Goal: Task Accomplishment & Management: Manage account settings

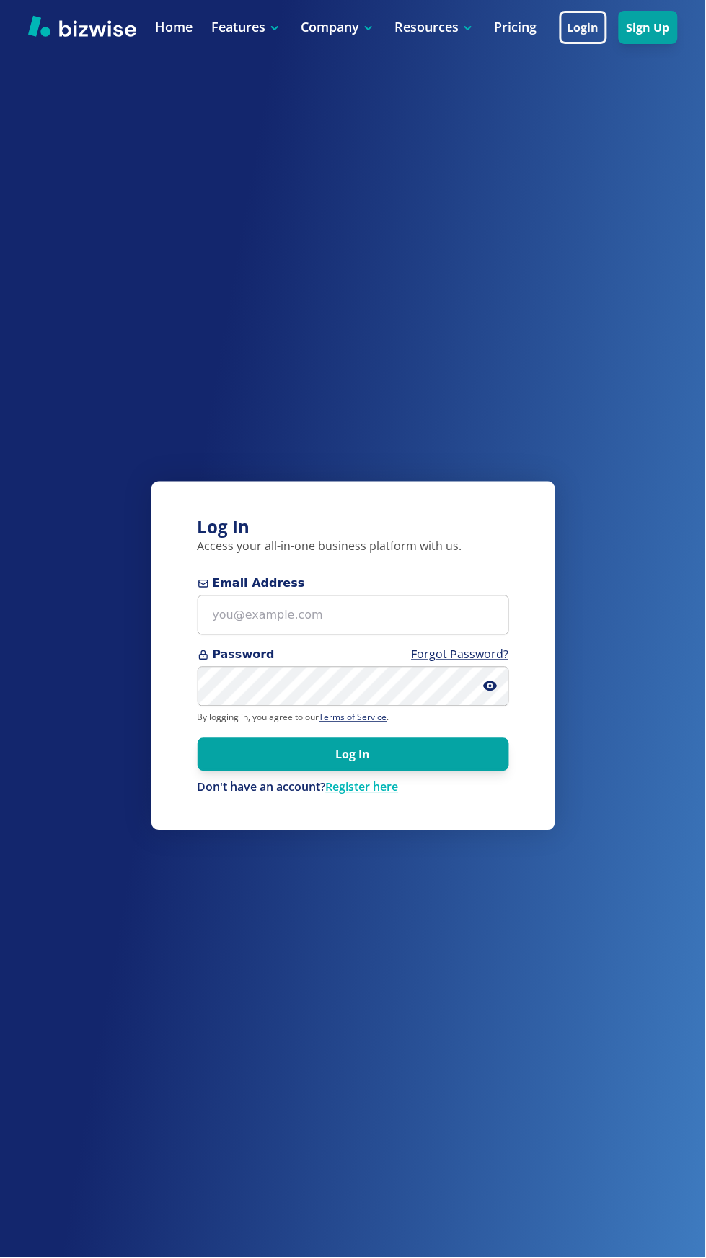
click at [381, 593] on span "Email Address" at bounding box center [354, 583] width 312 height 17
click at [381, 635] on input "Email Address" at bounding box center [354, 616] width 312 height 40
type input "helenasmagic@helenasmagic.com"
click at [198, 738] on button "Log In" at bounding box center [354, 754] width 312 height 33
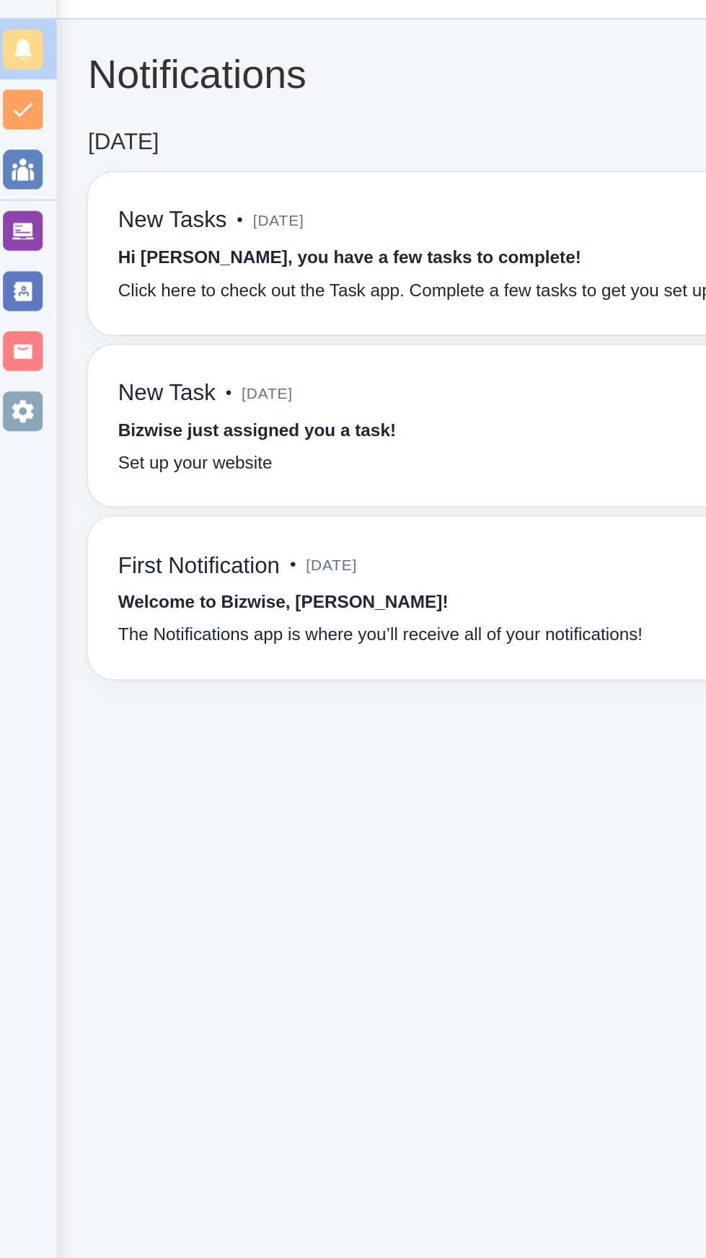
scroll to position [1, 0]
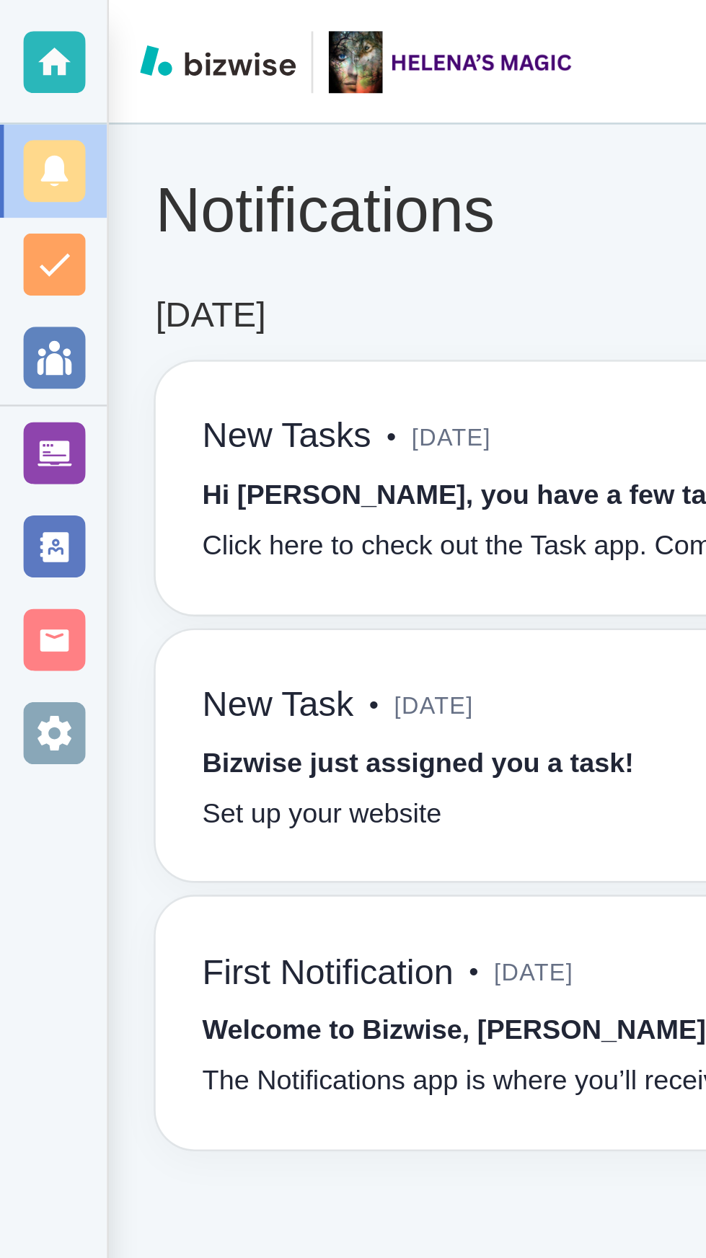
click at [26, 200] on div at bounding box center [20, 202] width 23 height 23
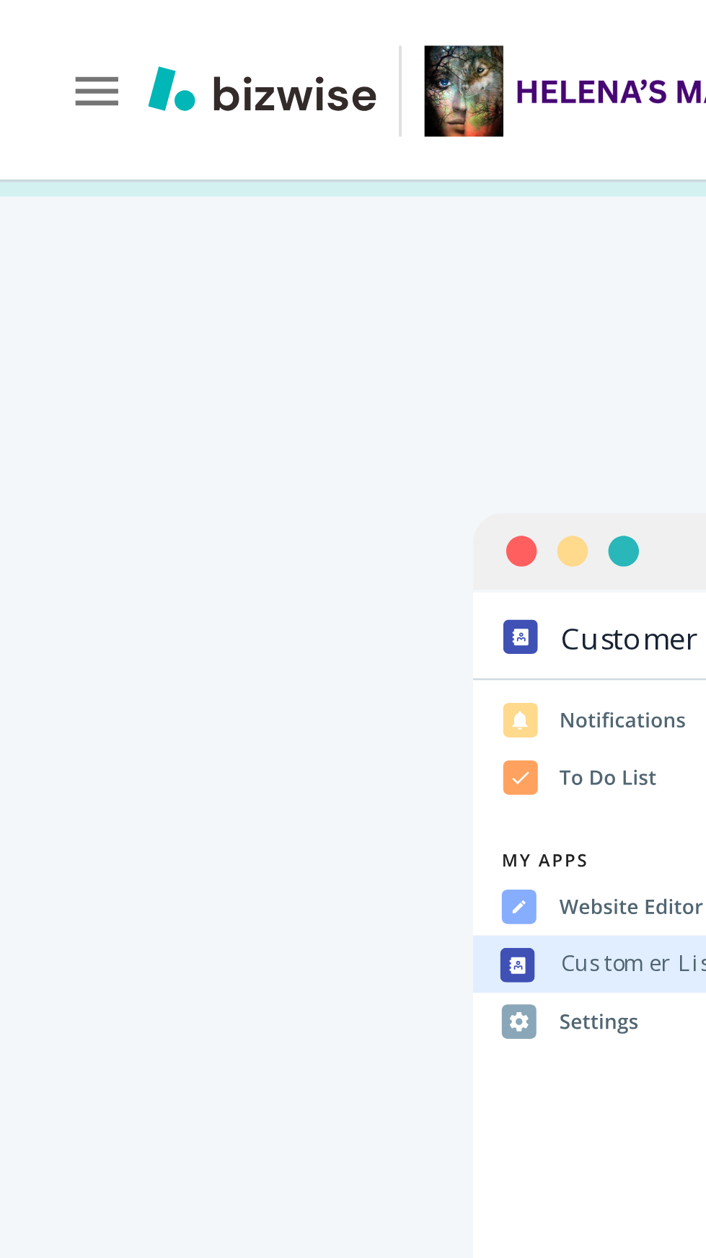
click at [20, 24] on icon "button" at bounding box center [24, 23] width 14 height 14
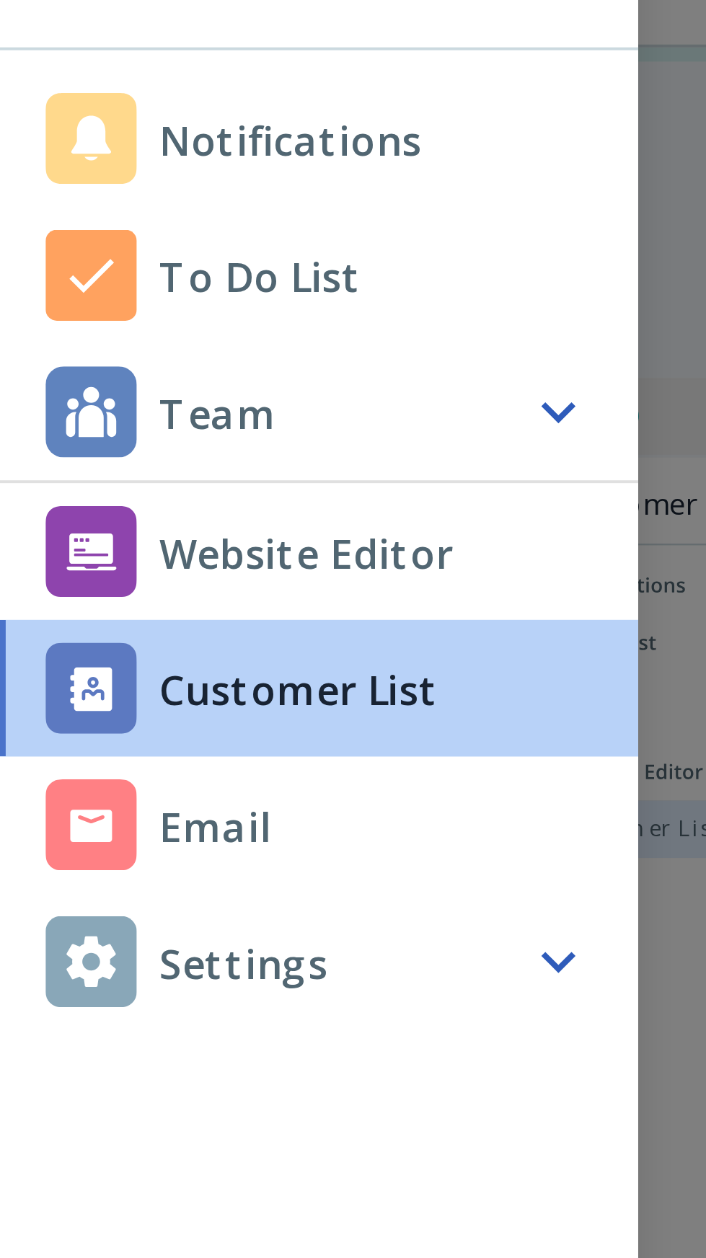
click at [83, 280] on div "Settings" at bounding box center [81, 277] width 162 height 35
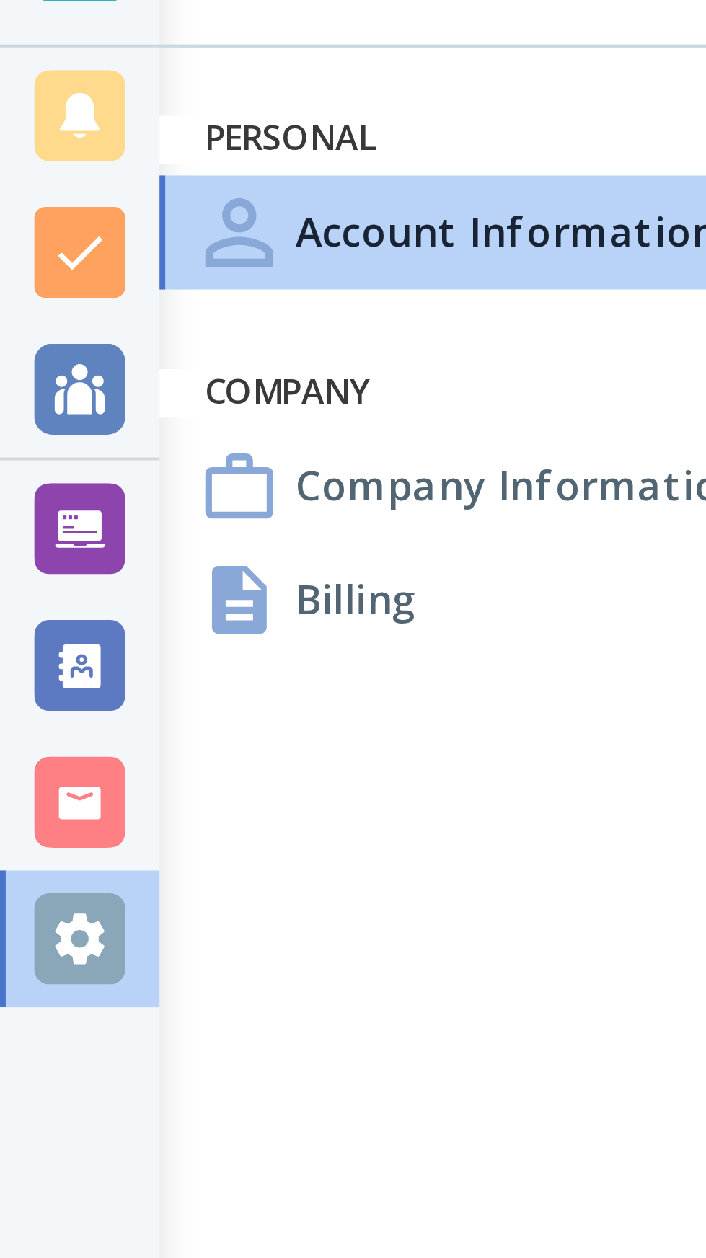
click at [87, 182] on h4 "Billing" at bounding box center [90, 185] width 31 height 15
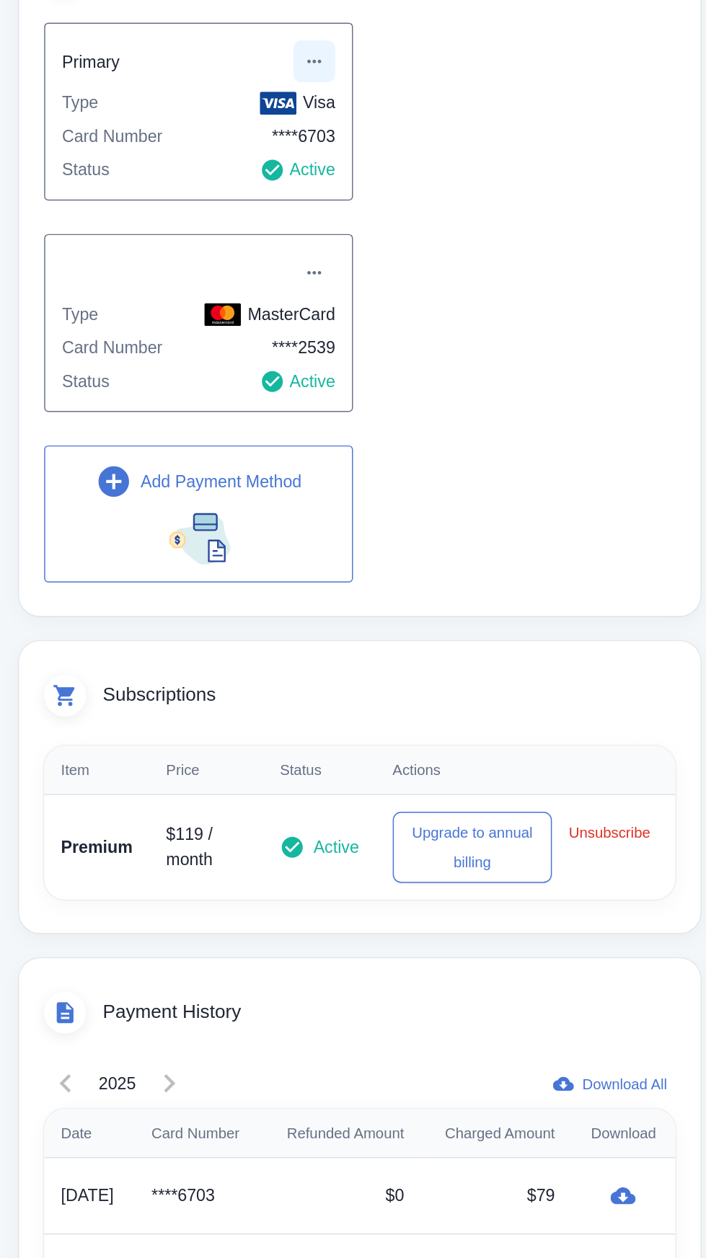
click at [425, 222] on icon "button" at bounding box center [422, 223] width 9 height 2
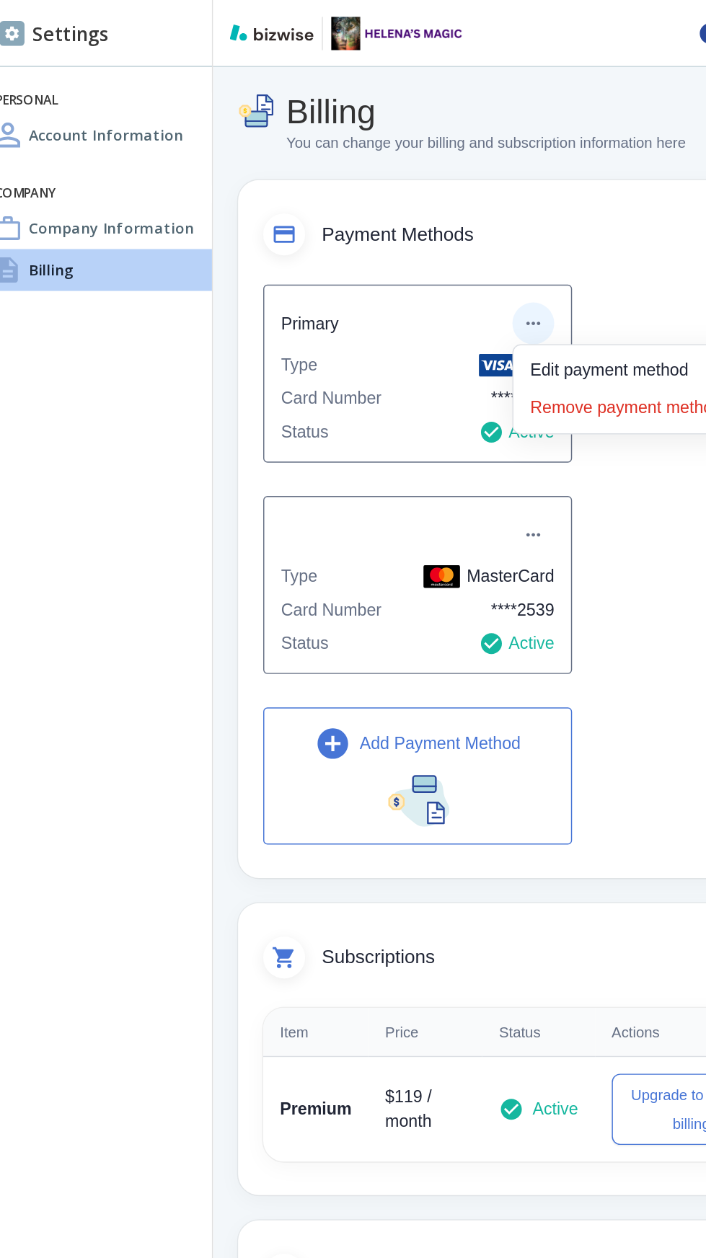
click at [483, 247] on li "Edit payment method" at bounding box center [487, 255] width 144 height 23
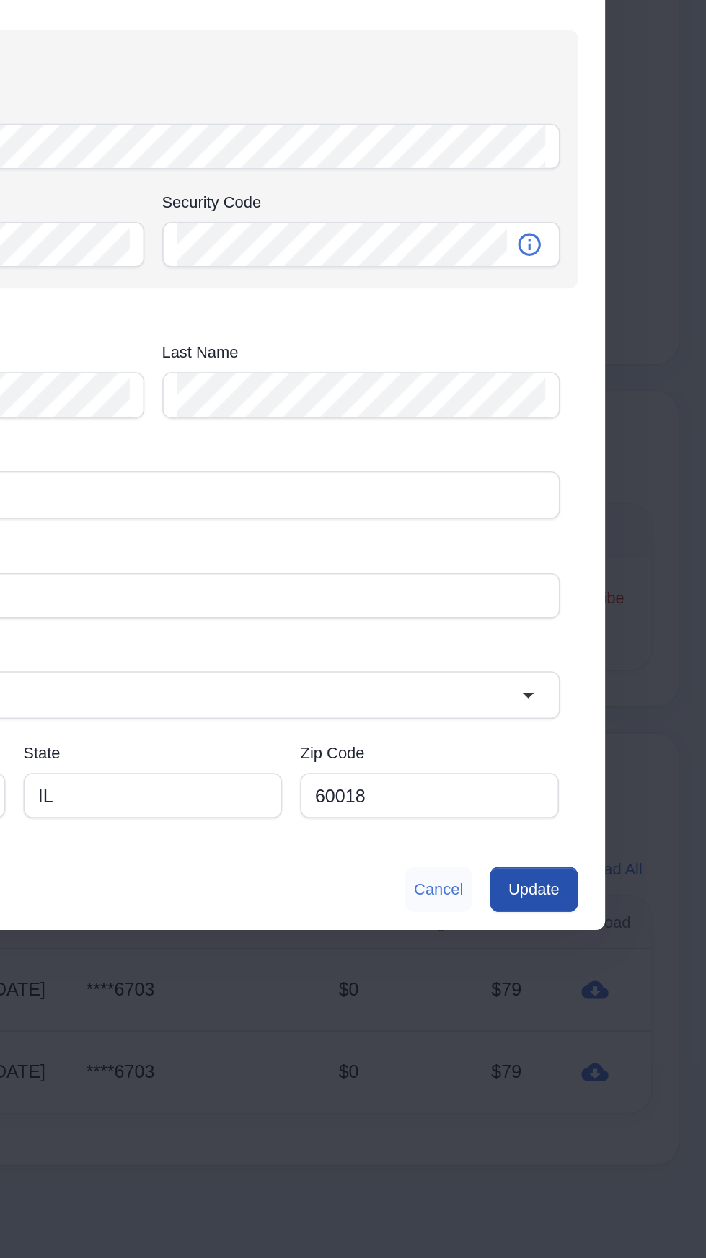
click at [527, 934] on button "Cancel" at bounding box center [535, 940] width 43 height 29
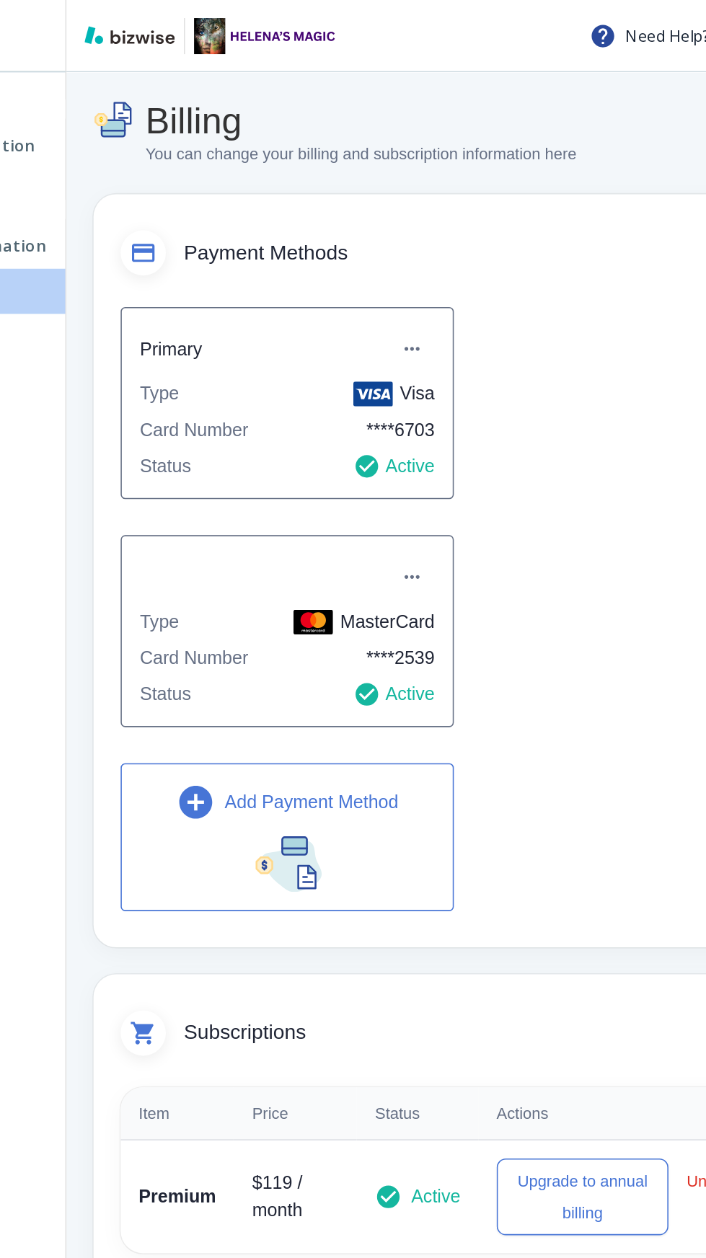
click at [419, 526] on button "Add Payment Method" at bounding box center [343, 534] width 213 height 94
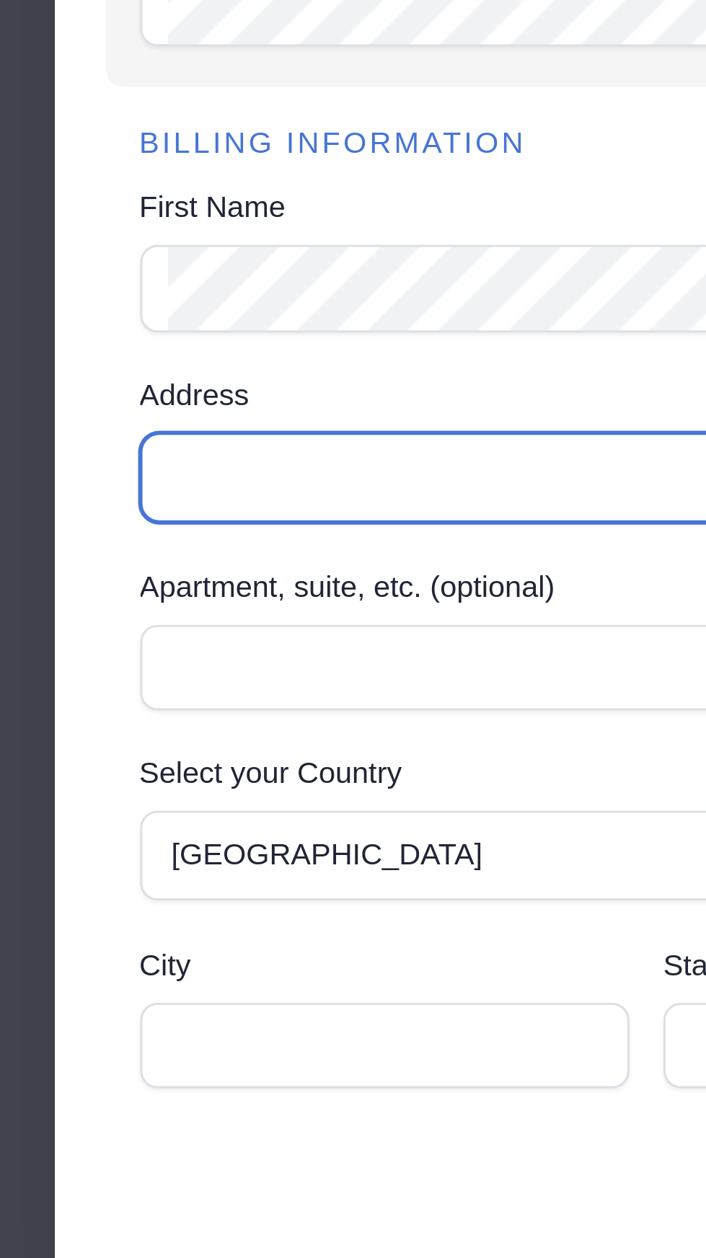
click at [169, 683] on input "Address" at bounding box center [352, 689] width 507 height 20
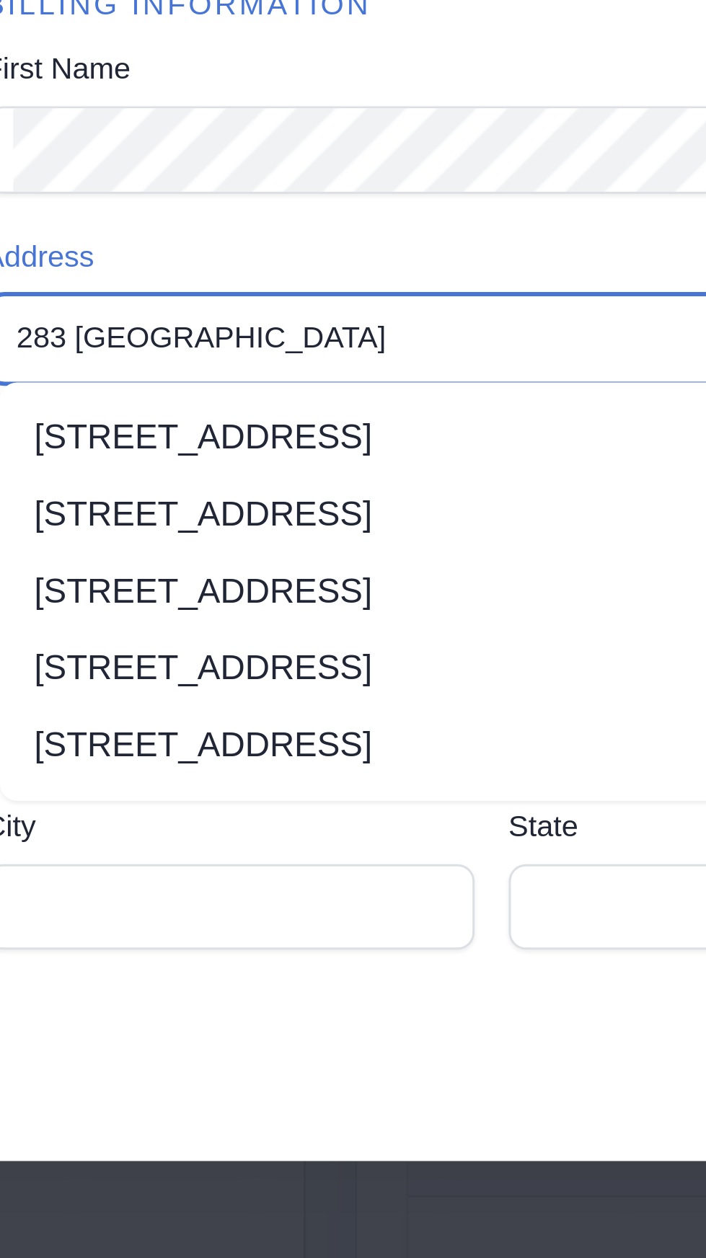
click at [245, 723] on li "283 Dover Ln, Des Plaines, IL, USA" at bounding box center [358, 722] width 518 height 26
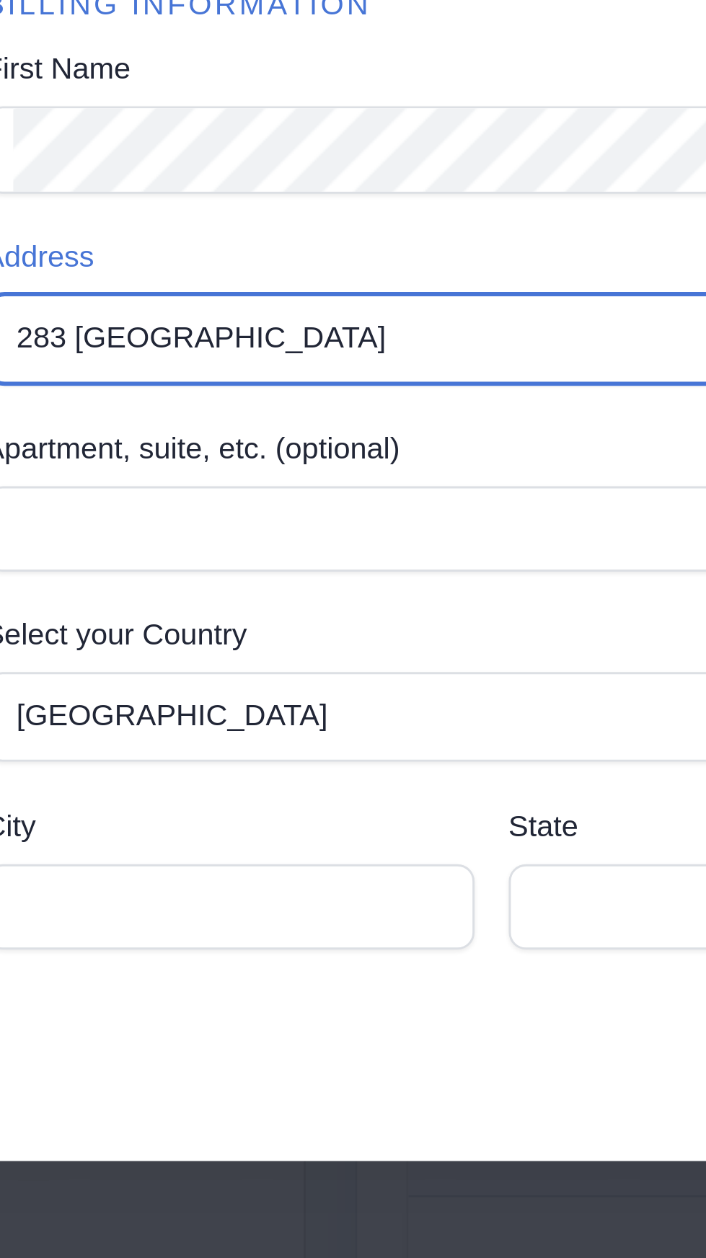
type input "283 Dover Lane"
type input "Des Plaines"
type input "IL"
type input "60018"
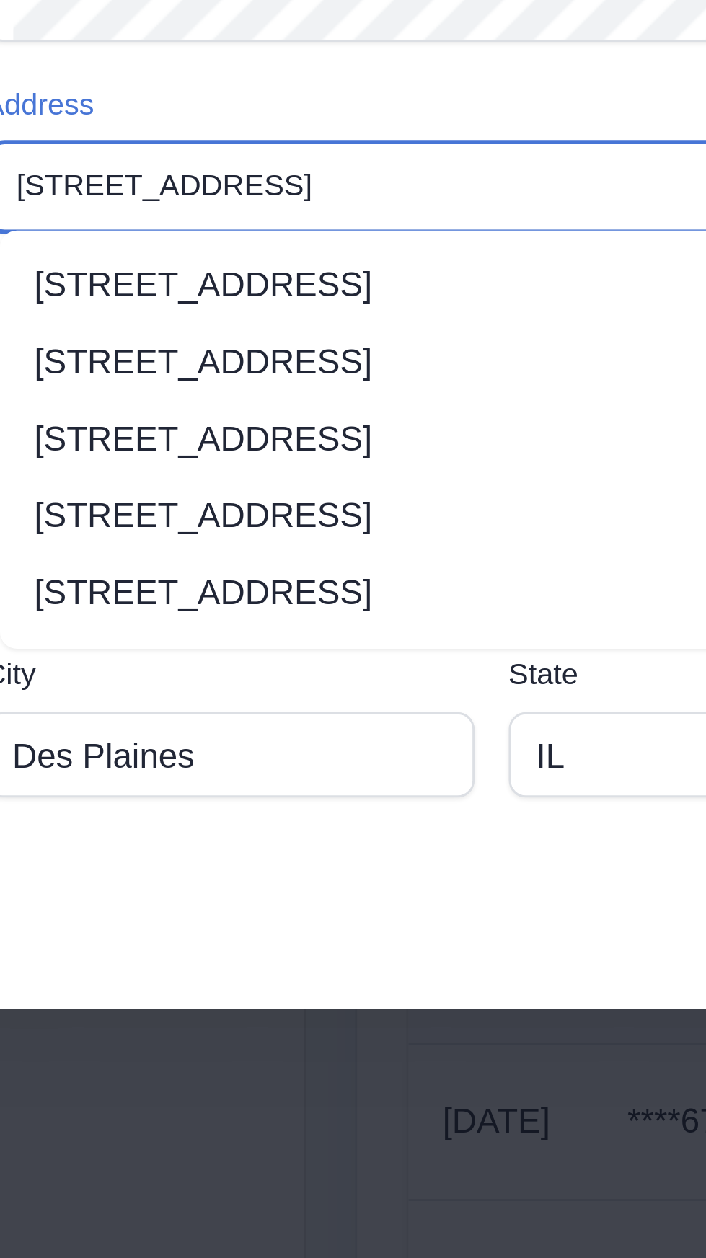
click at [237, 718] on li "283 Dover Ln, Des Plaines, IL, USA" at bounding box center [358, 722] width 518 height 26
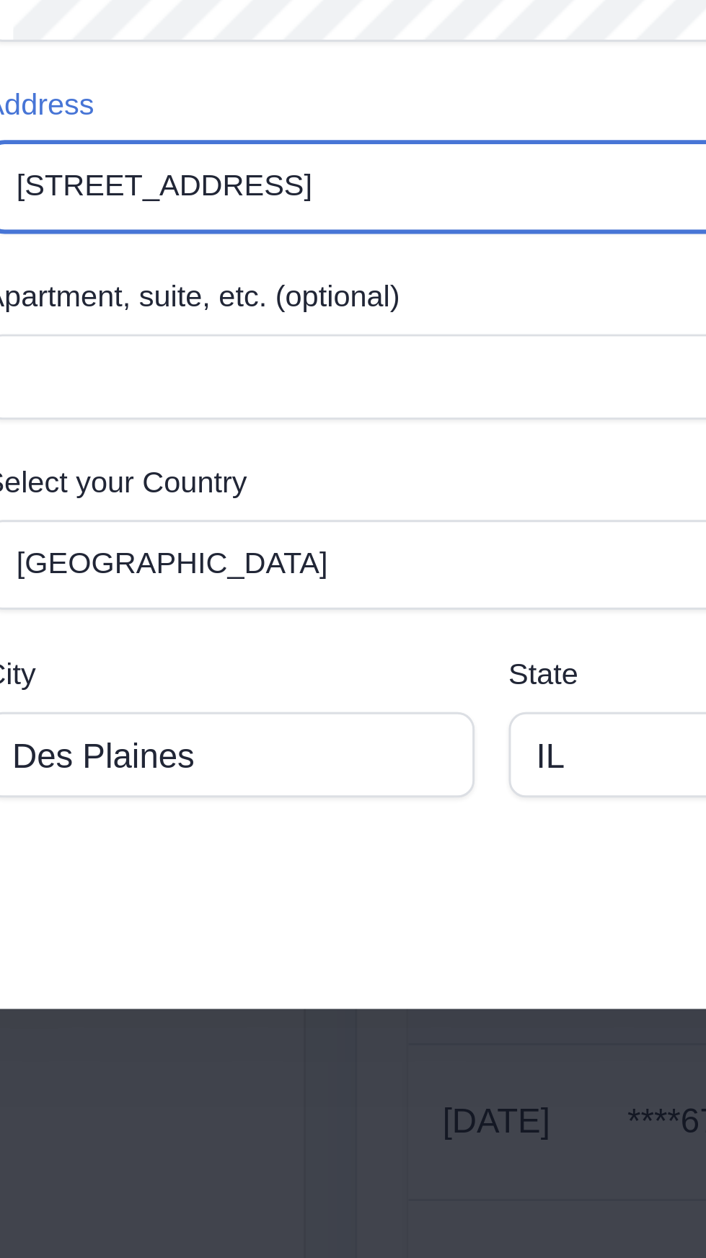
click at [216, 684] on input "283 Dover Lane" at bounding box center [341, 689] width 485 height 20
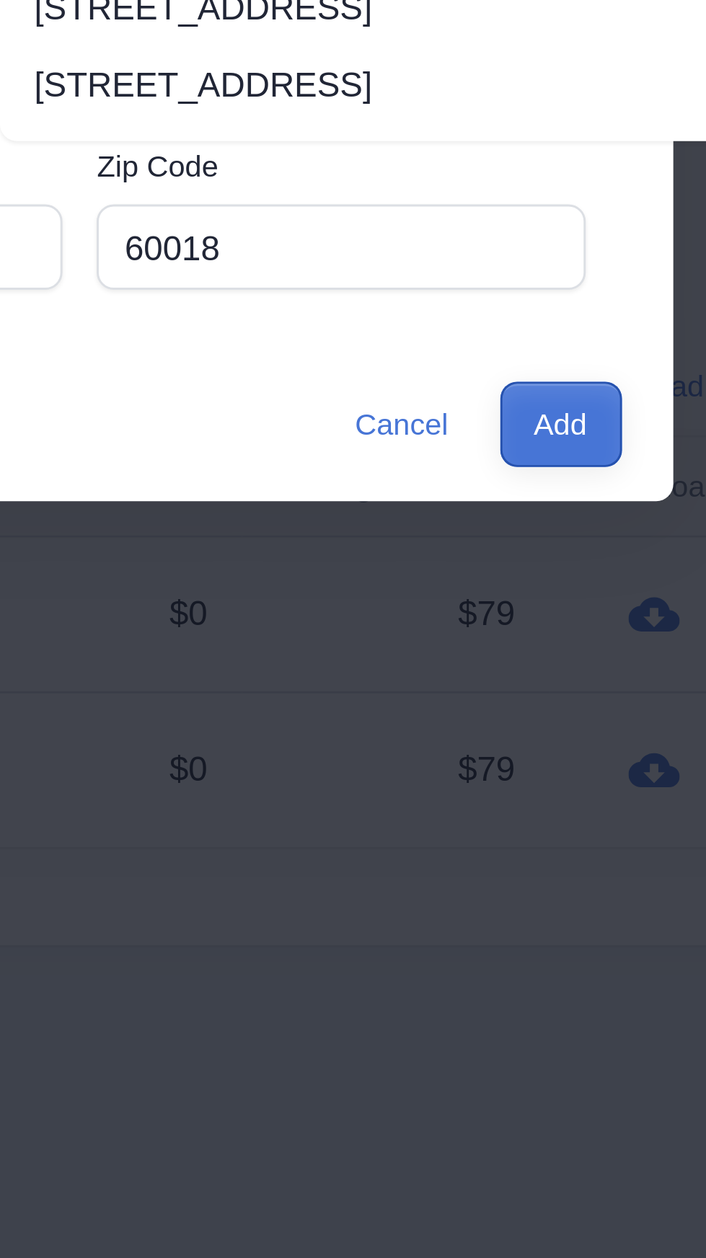
type input "283 Dover Ln"
click at [607, 940] on button "Add" at bounding box center [603, 940] width 41 height 29
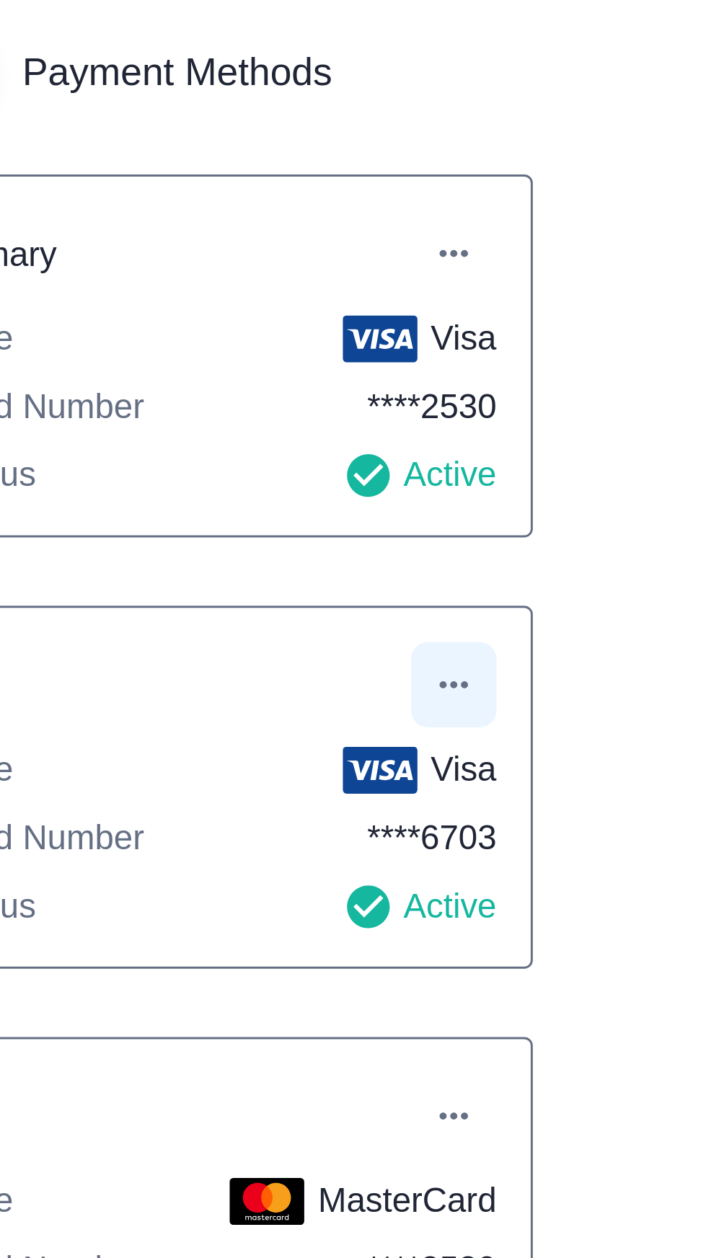
click at [431, 369] on button "button" at bounding box center [422, 368] width 29 height 29
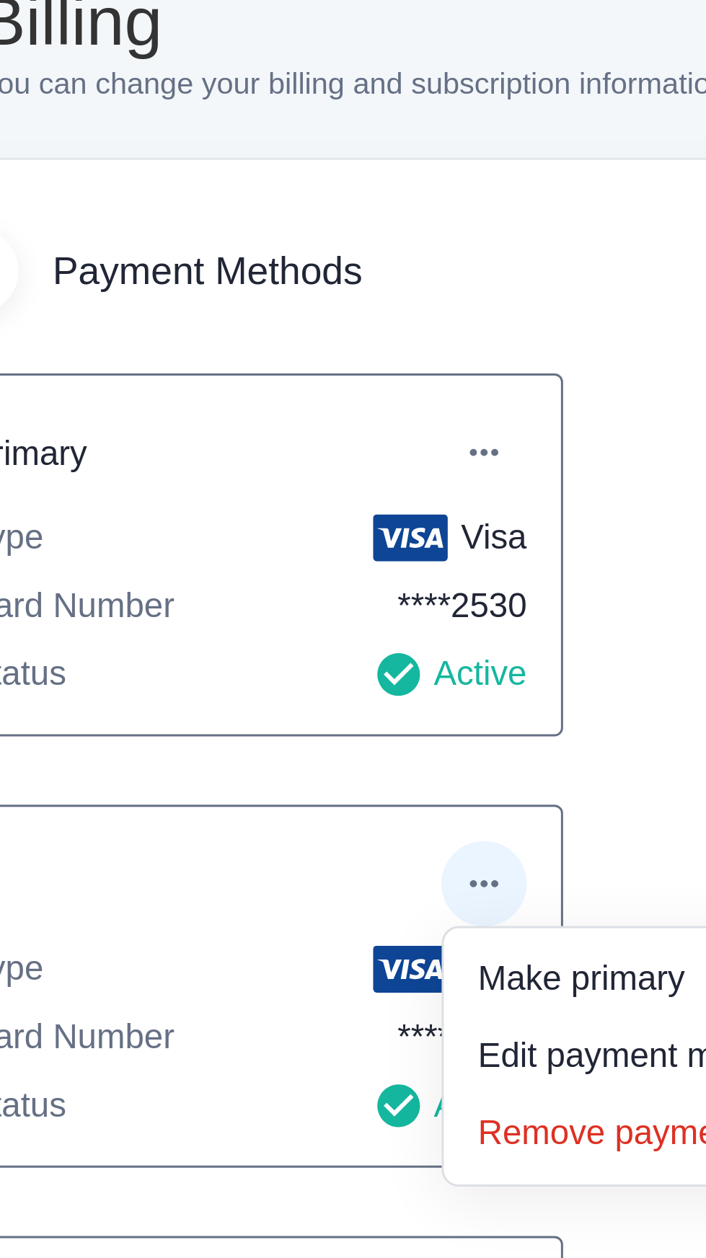
click at [432, 224] on div at bounding box center [353, 629] width 706 height 1258
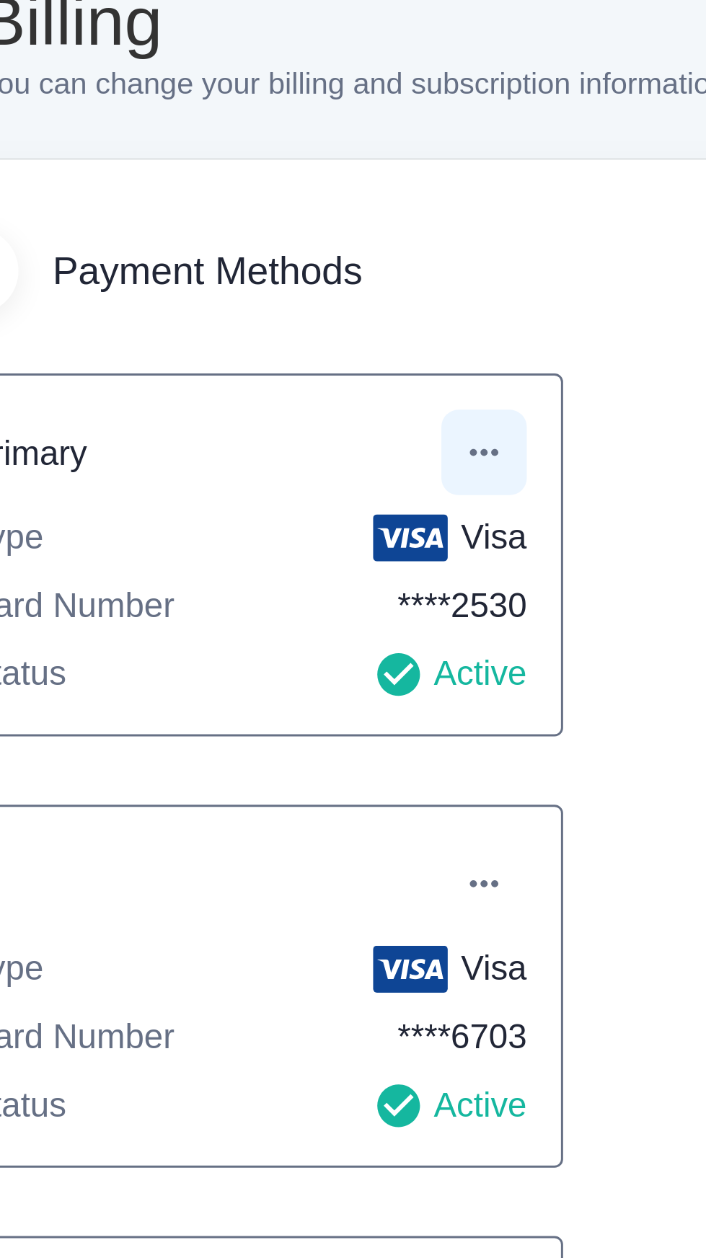
click at [427, 219] on icon "button" at bounding box center [422, 223] width 14 height 14
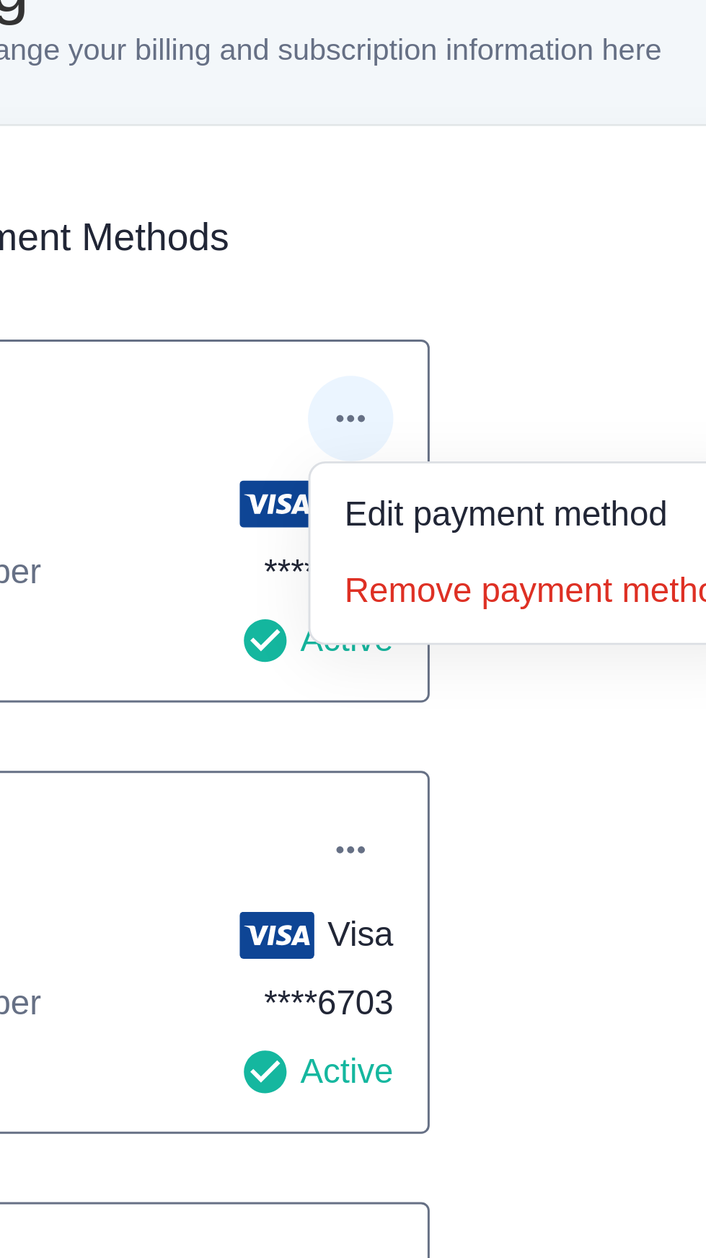
click at [430, 363] on div at bounding box center [353, 629] width 706 height 1258
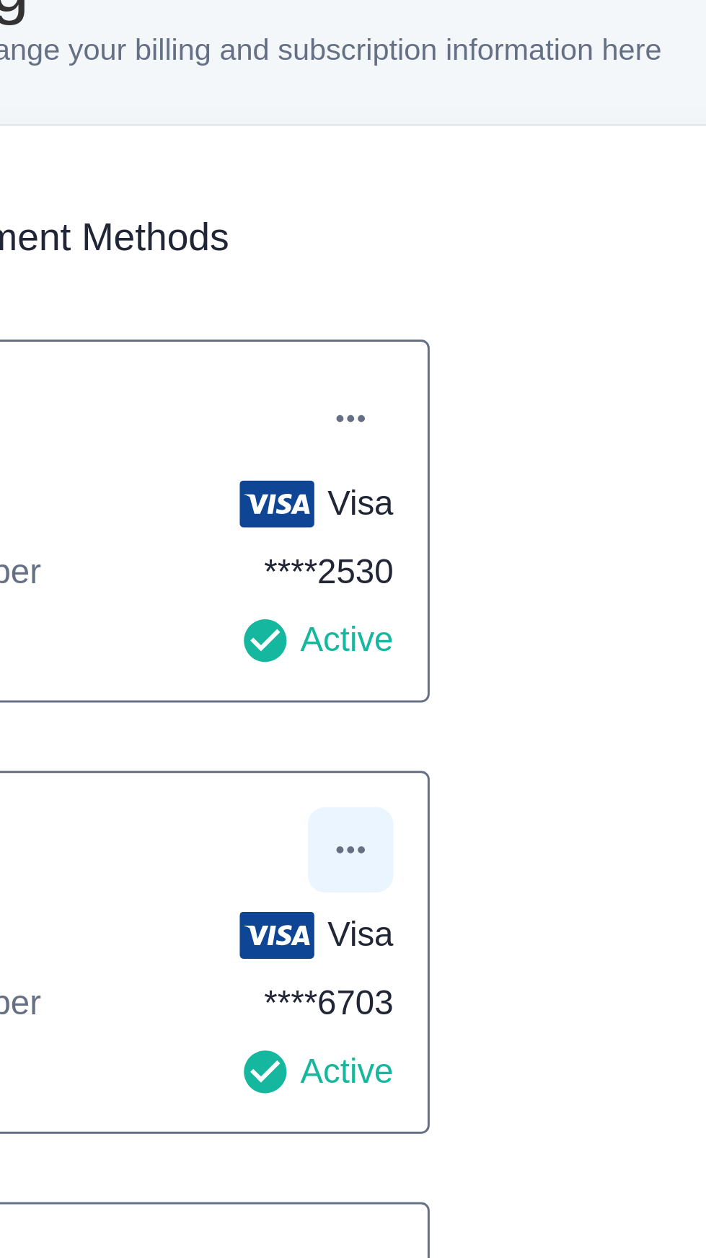
click at [429, 368] on icon "button" at bounding box center [422, 368] width 14 height 14
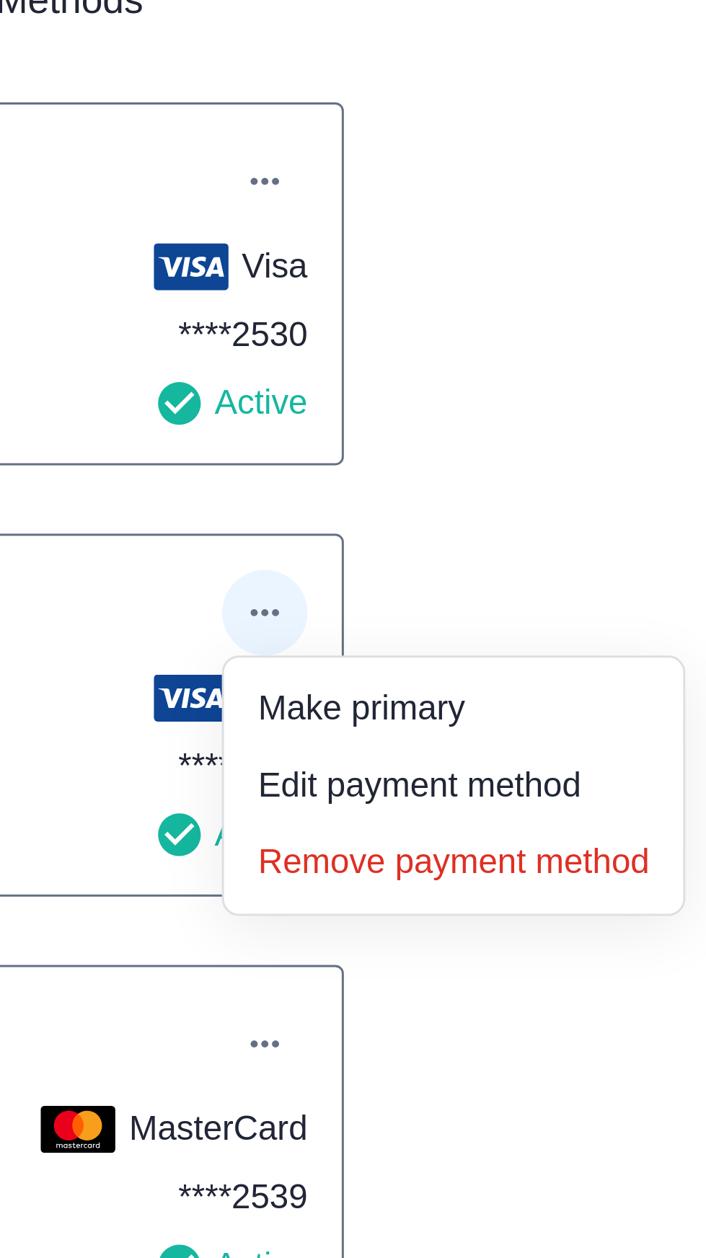
click at [524, 452] on li "Remove payment method" at bounding box center [487, 452] width 144 height 23
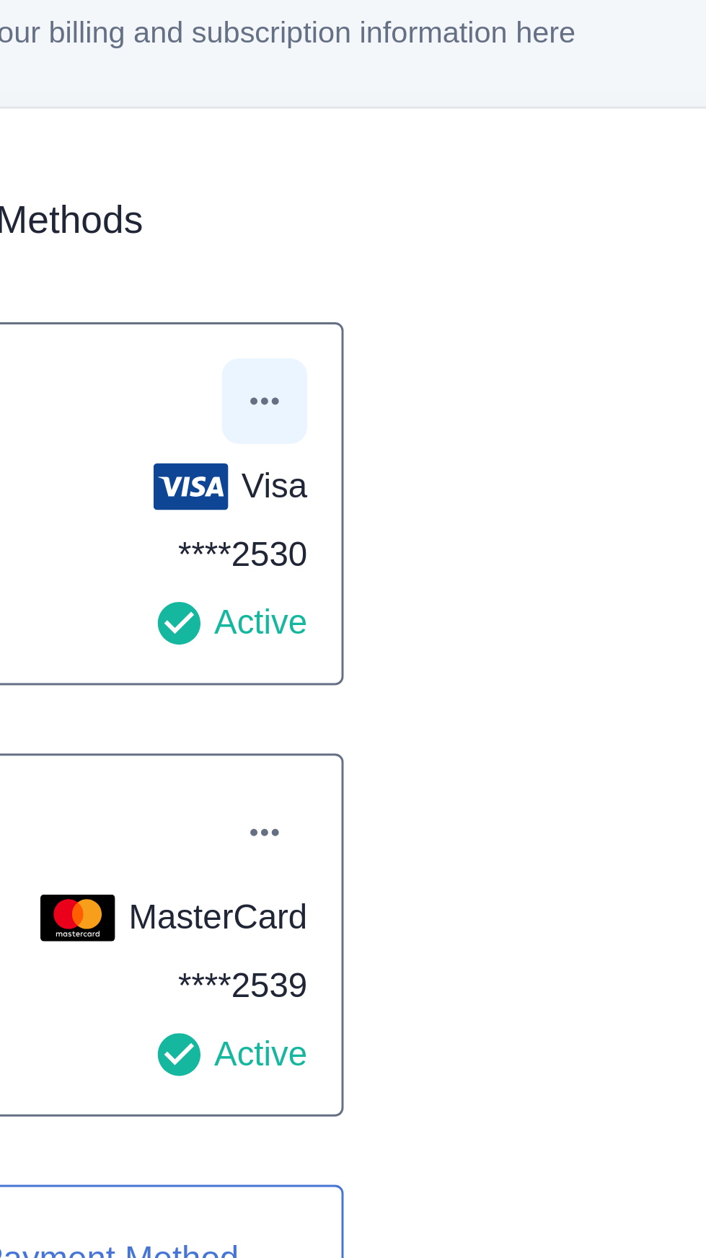
click at [432, 218] on button "button" at bounding box center [422, 222] width 29 height 29
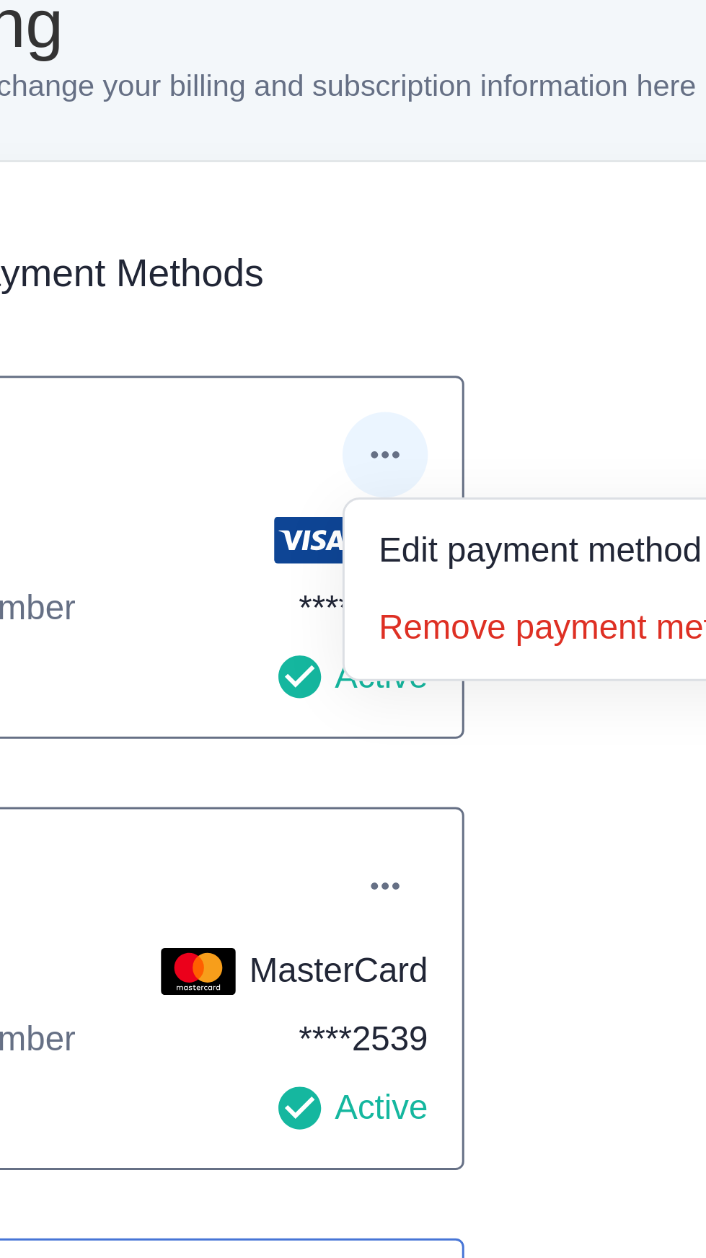
click at [476, 116] on div at bounding box center [353, 629] width 706 height 1258
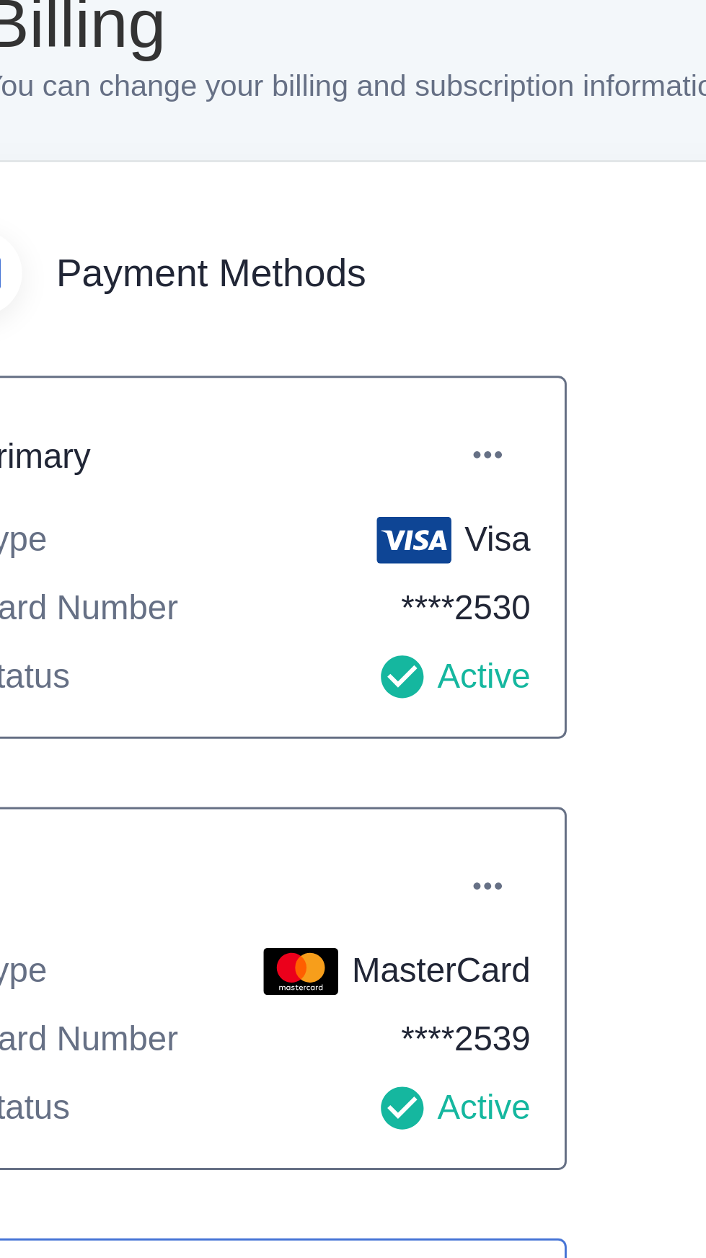
scroll to position [117, 0]
click at [427, 361] on icon "button" at bounding box center [422, 368] width 14 height 14
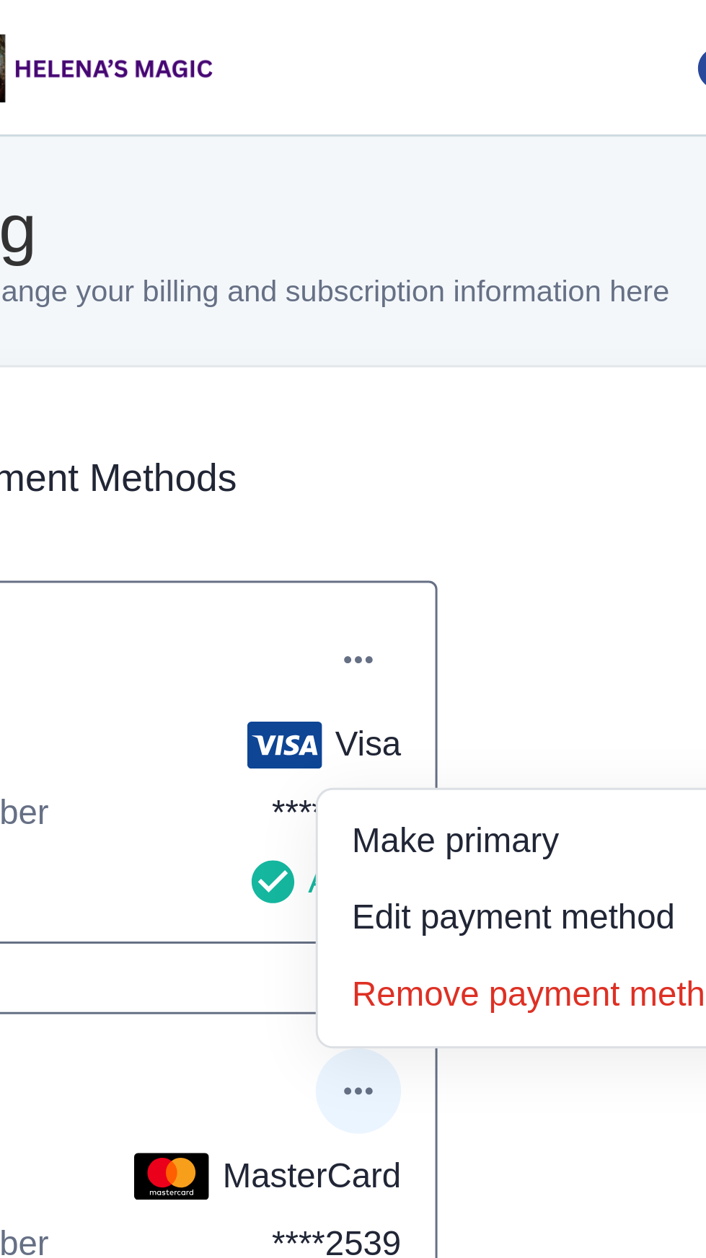
click at [428, 115] on div at bounding box center [353, 629] width 706 height 1258
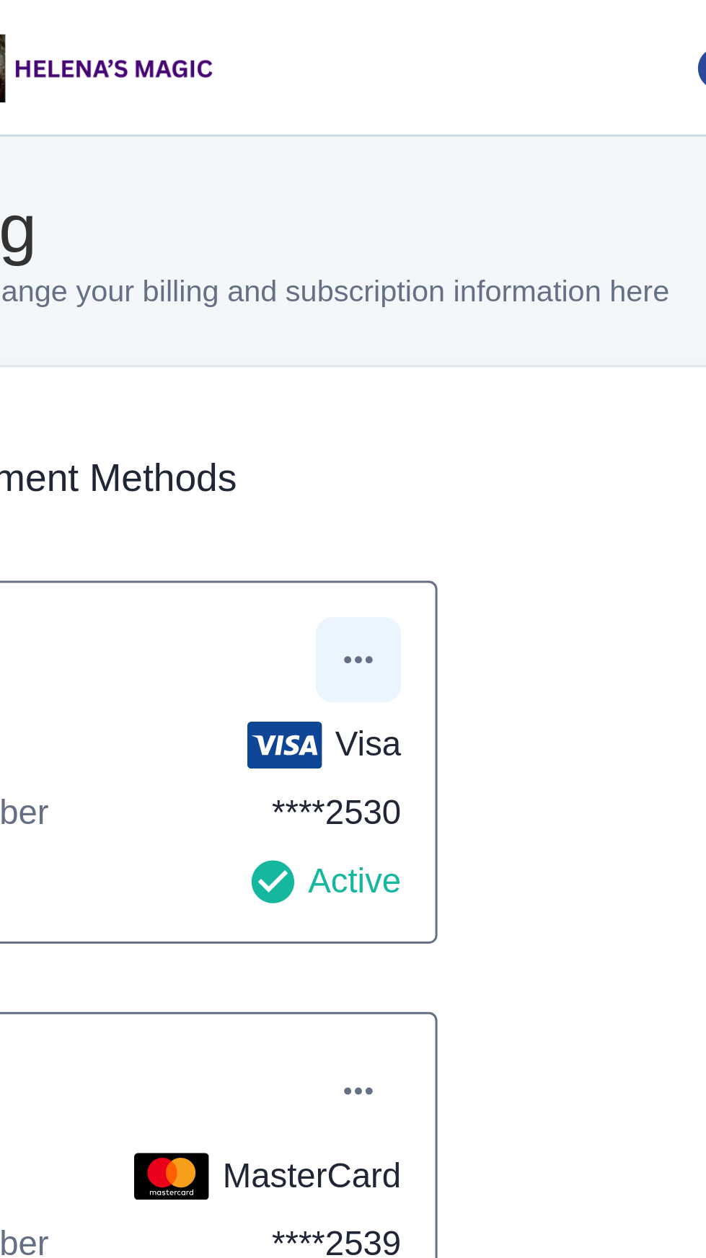
click at [427, 216] on icon "button" at bounding box center [422, 223] width 14 height 14
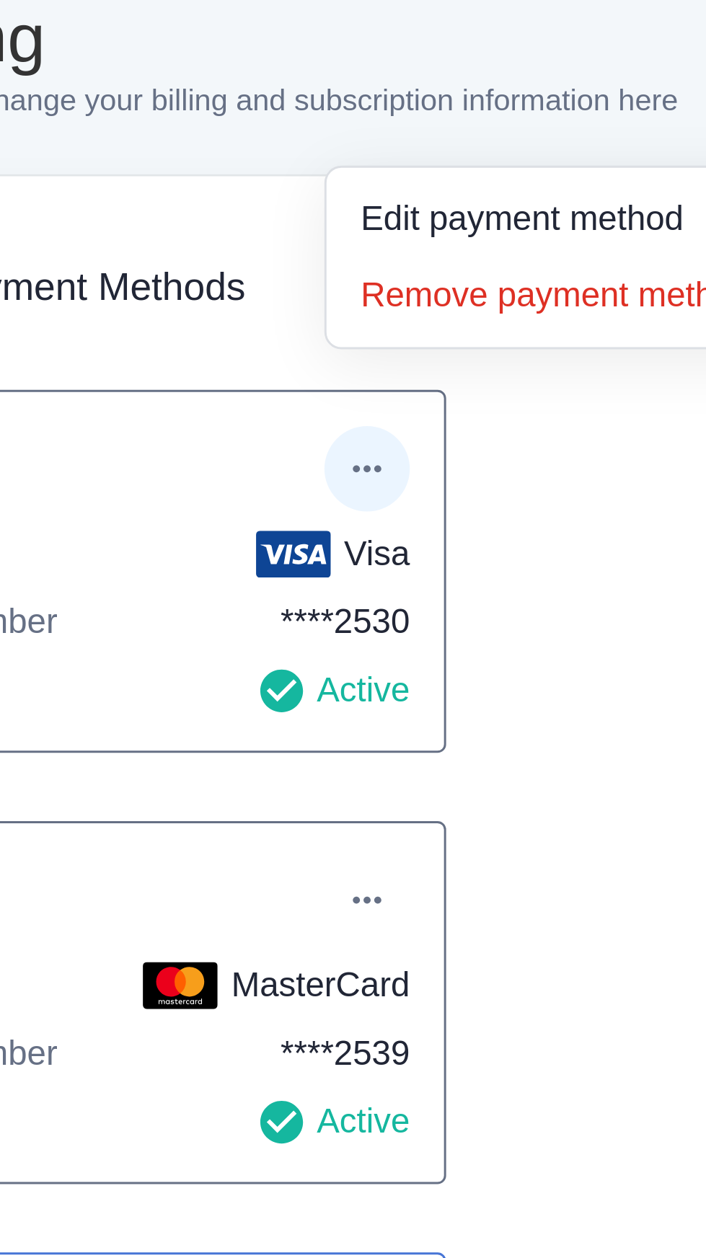
click at [513, 344] on div at bounding box center [353, 629] width 706 height 1258
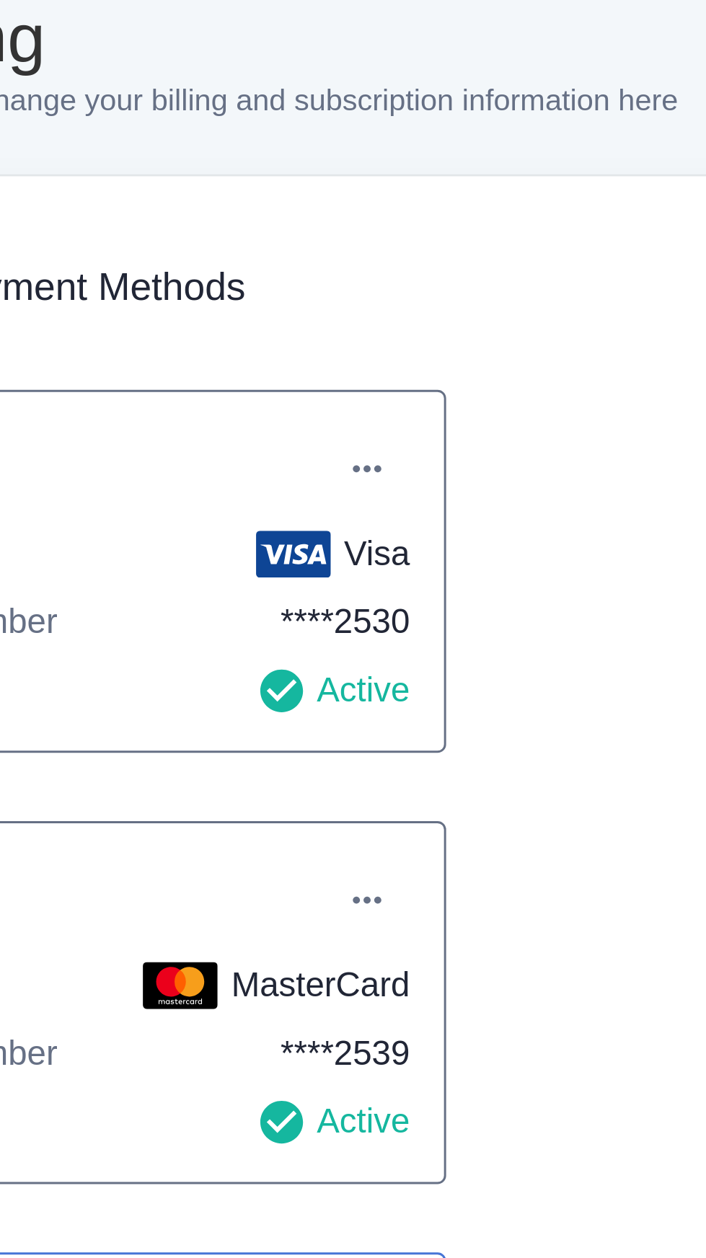
scroll to position [0, 0]
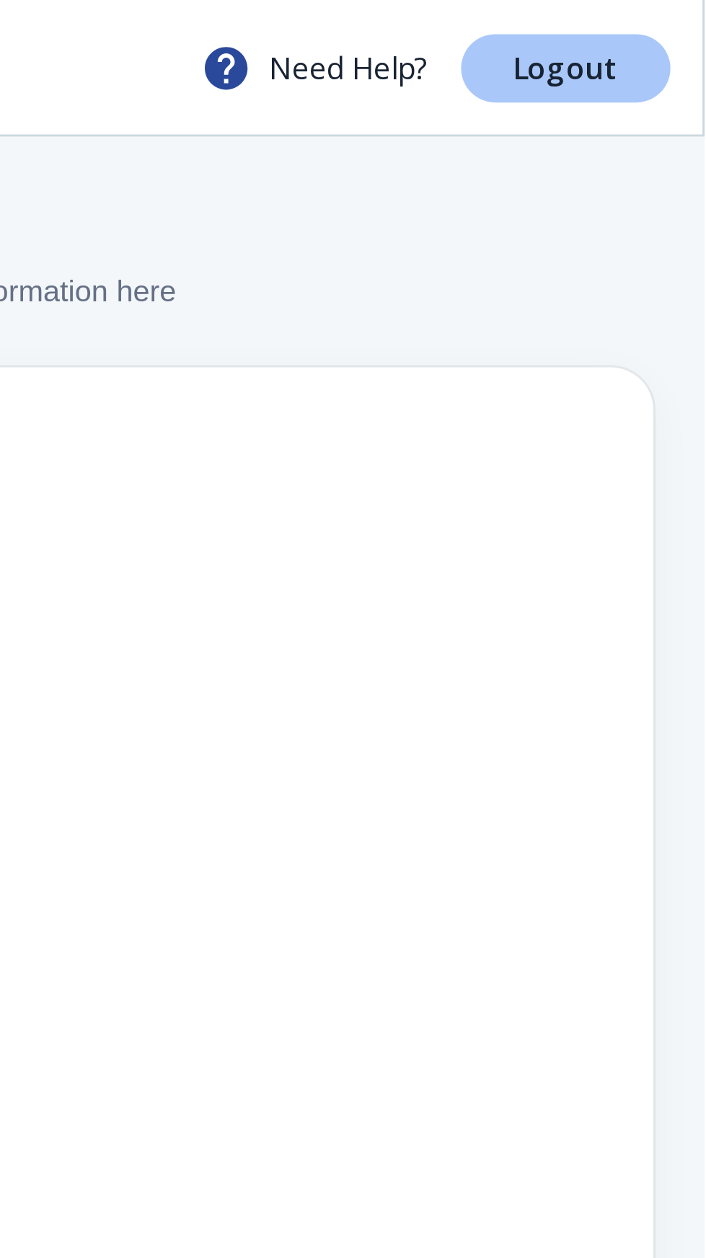
click at [655, 14] on link "Logout" at bounding box center [659, 23] width 71 height 23
